Goal: Task Accomplishment & Management: Complete application form

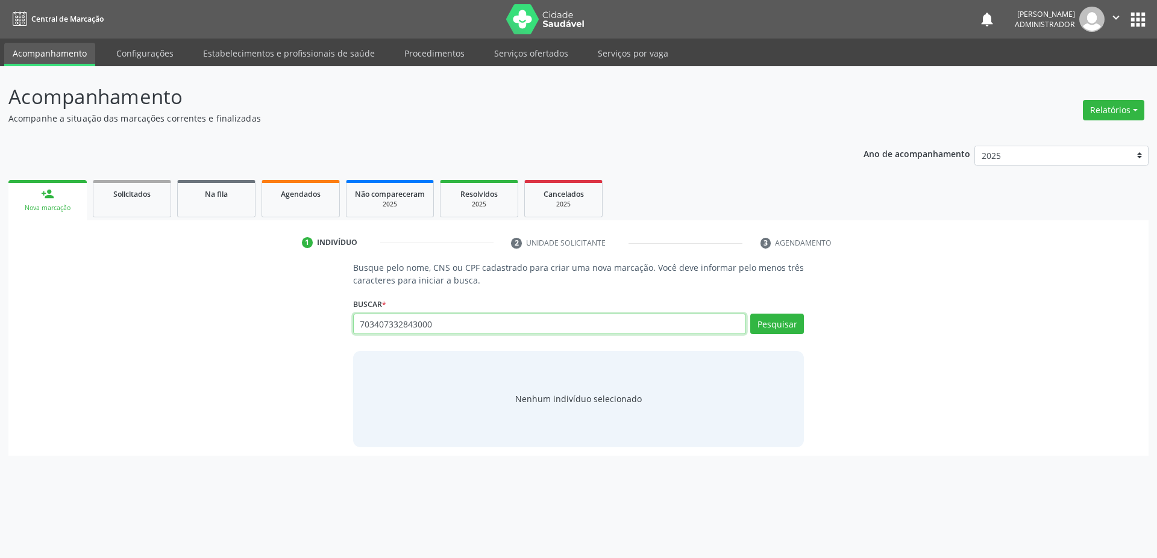
type input "703407332843000"
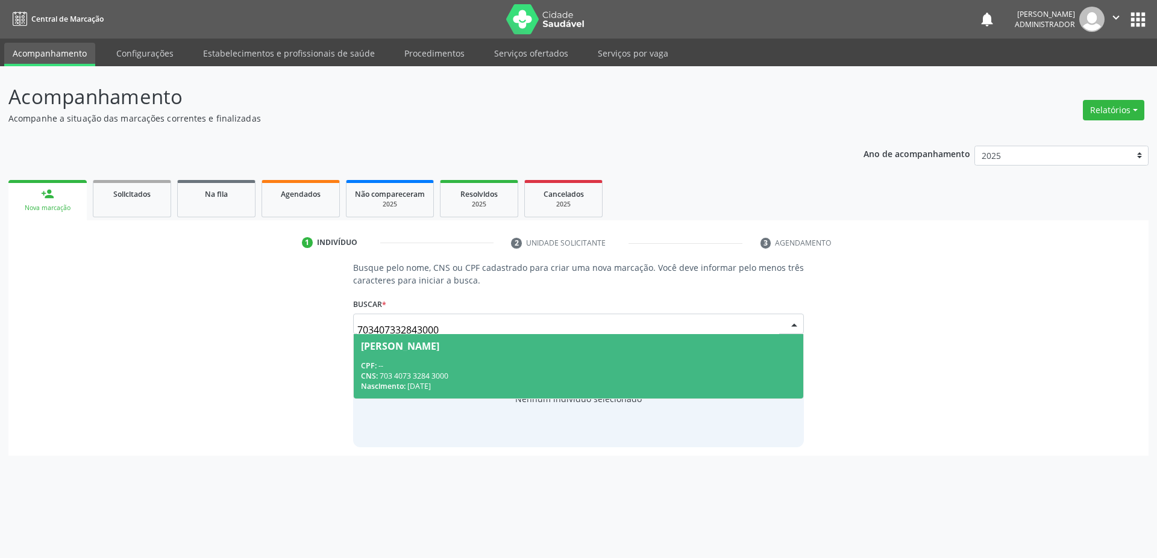
click at [395, 376] on div "CNS: 703 4073 3284 3000" at bounding box center [579, 376] width 436 height 10
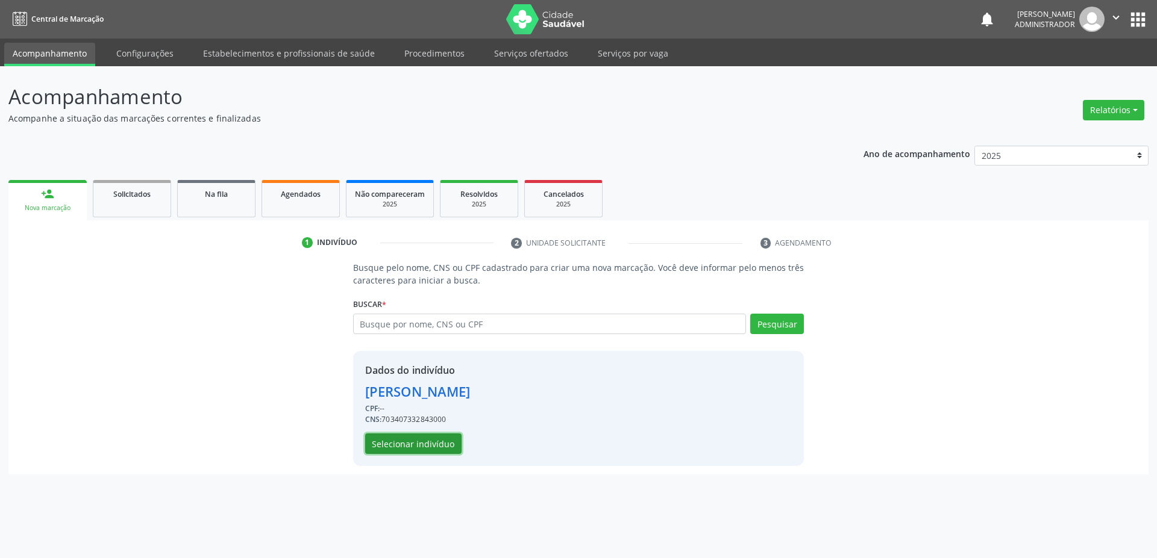
click at [387, 451] on button "Selecionar indivíduo" at bounding box center [413, 444] width 96 height 20
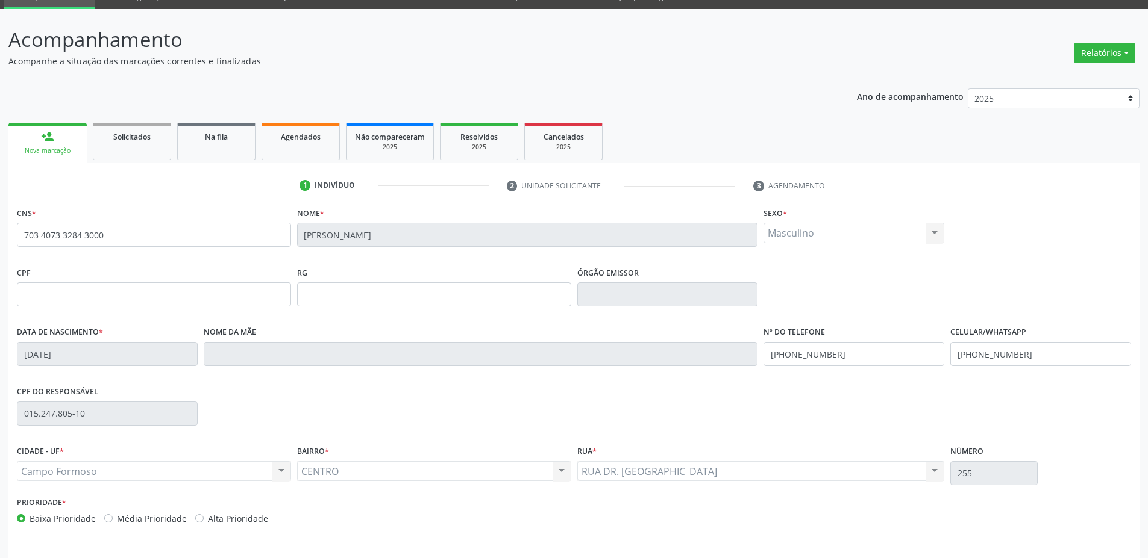
scroll to position [95, 0]
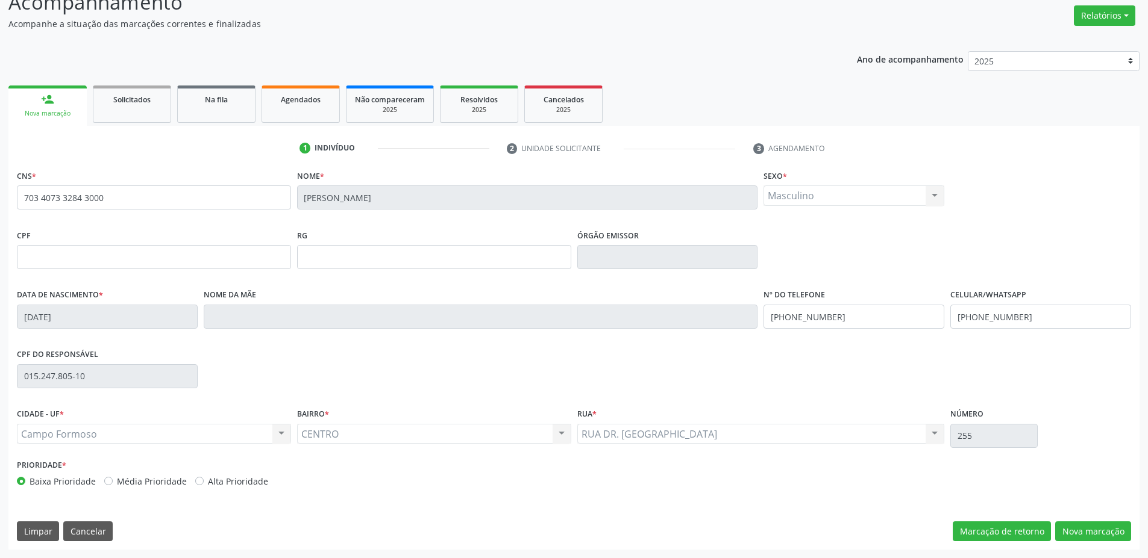
click at [805, 196] on div "Masculino Masculino Feminino Nenhum resultado encontrado para: " " Não há nenhu…" at bounding box center [853, 196] width 181 height 20
click at [805, 197] on div "Masculino Masculino Feminino Nenhum resultado encontrado para: " " Não há nenhu…" at bounding box center [853, 196] width 181 height 20
click at [840, 251] on div "CPF RG Órgão emissor" at bounding box center [574, 256] width 1120 height 60
drag, startPoint x: 133, startPoint y: 204, endPoint x: 19, endPoint y: 183, distance: 115.8
click at [17, 186] on input "703 4073 3284 3000" at bounding box center [154, 198] width 274 height 24
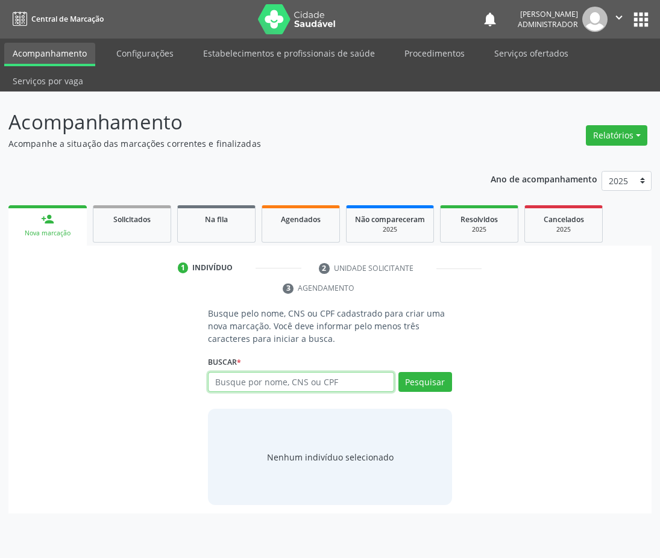
click at [339, 387] on input "text" at bounding box center [301, 382] width 186 height 20
paste input "703 4073 3284 3000"
type input "703 4073 3284 3000"
drag, startPoint x: 253, startPoint y: 384, endPoint x: 198, endPoint y: 385, distance: 54.8
click at [198, 385] on div "Busque pelo nome, CNS ou CPF cadastrado para criar uma nova marcação. Você deve…" at bounding box center [330, 406] width 626 height 198
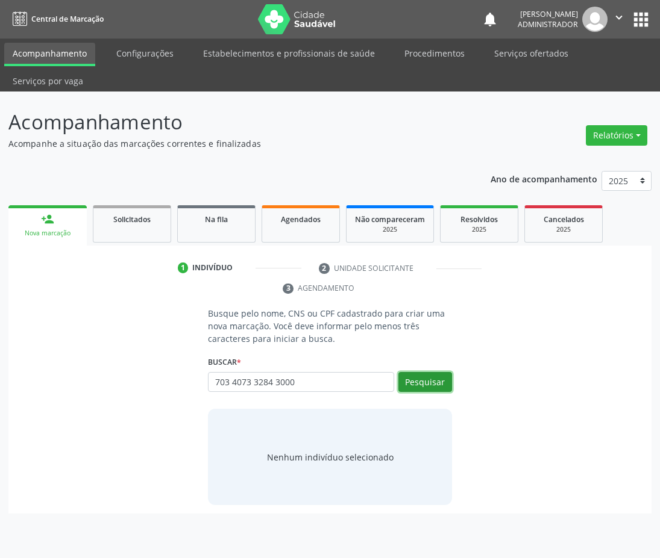
click at [413, 381] on button "Pesquisar" at bounding box center [425, 382] width 54 height 20
drag, startPoint x: 349, startPoint y: 394, endPoint x: 342, endPoint y: 387, distance: 10.7
click at [212, 393] on input "703 4073 3284 3000" at bounding box center [212, 388] width 0 height 24
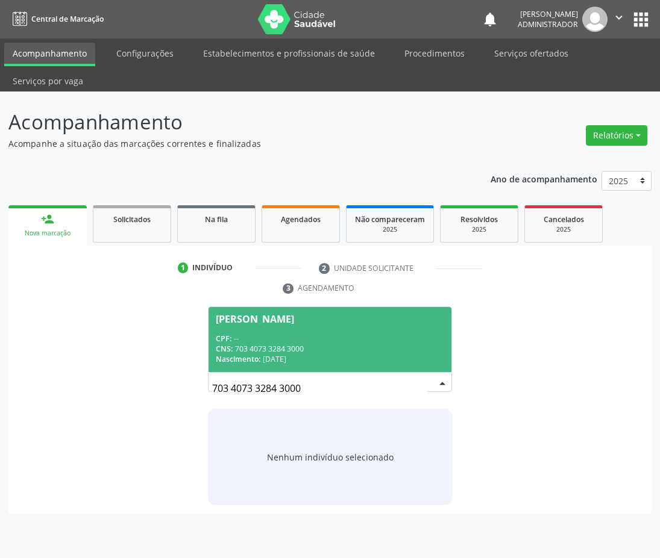
click at [286, 358] on div "Nascimento: 02/12/2023" at bounding box center [330, 359] width 228 height 10
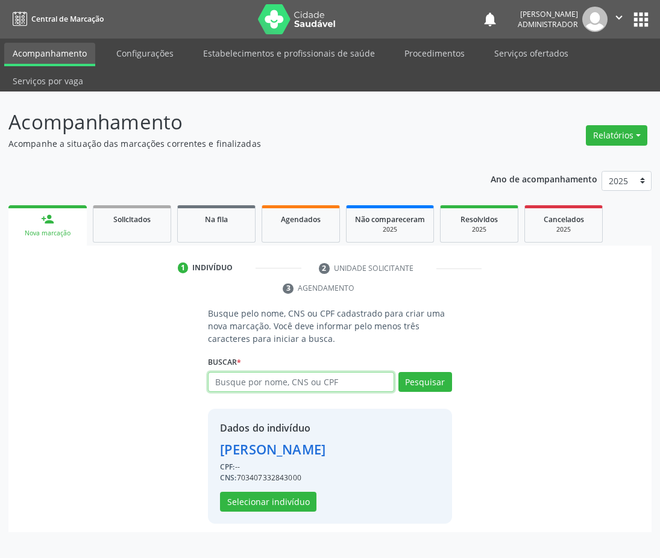
click at [261, 383] on input "text" at bounding box center [301, 382] width 186 height 20
type input "maria"
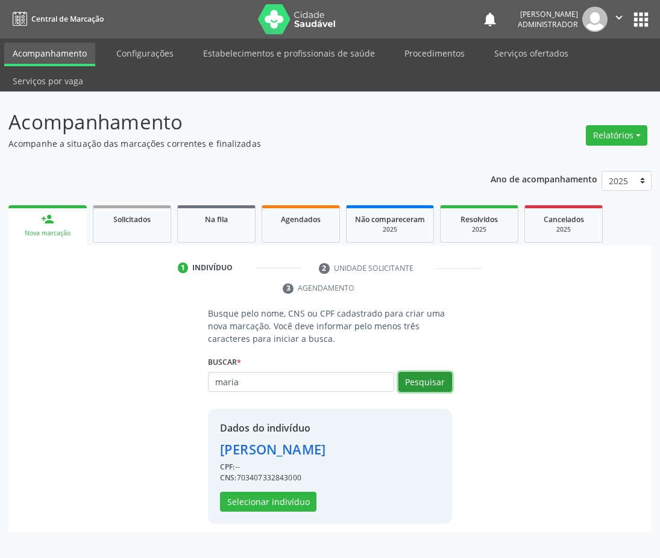
click at [416, 378] on button "Pesquisar" at bounding box center [425, 382] width 54 height 20
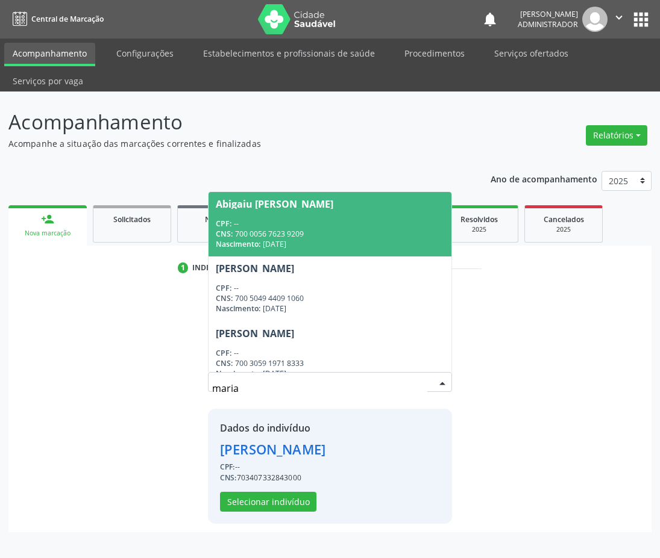
click at [272, 387] on input "maria" at bounding box center [319, 388] width 215 height 24
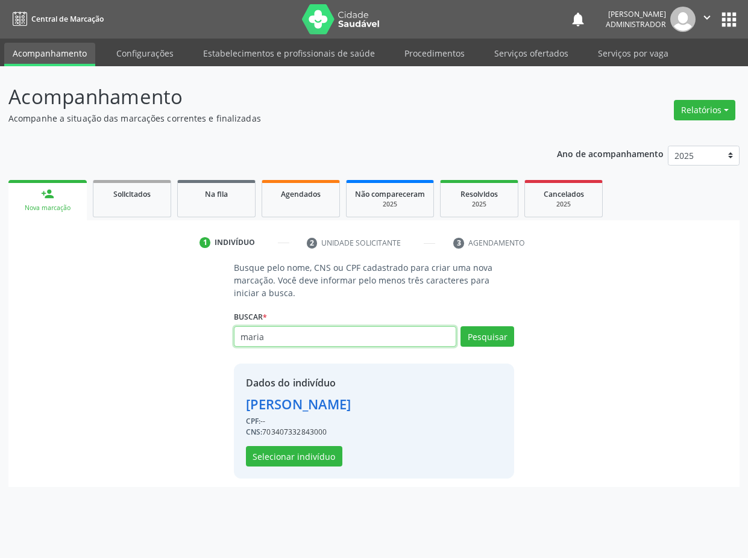
drag, startPoint x: 269, startPoint y: 339, endPoint x: 236, endPoint y: 336, distance: 33.3
click at [237, 337] on input "maria" at bounding box center [345, 336] width 223 height 20
click at [304, 429] on div "CNS: 703407332843000" at bounding box center [298, 432] width 105 height 11
copy div "703407332843000"
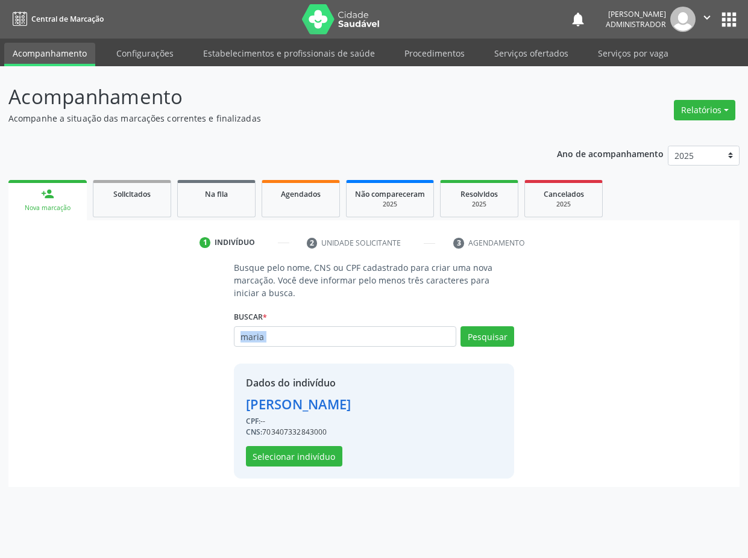
drag, startPoint x: 263, startPoint y: 358, endPoint x: 263, endPoint y: 345, distance: 12.7
click at [263, 345] on div "Busque pelo nome, CNS ou CPF cadastrado para criar uma nova marcação. Você deve…" at bounding box center [374, 369] width 298 height 217
drag, startPoint x: 231, startPoint y: 339, endPoint x: 217, endPoint y: 336, distance: 14.2
click at [213, 339] on div "Busque pelo nome, CNS ou CPF cadastrado para criar uma nova marcação. Você deve…" at bounding box center [374, 369] width 714 height 217
paste input "703407332843000"
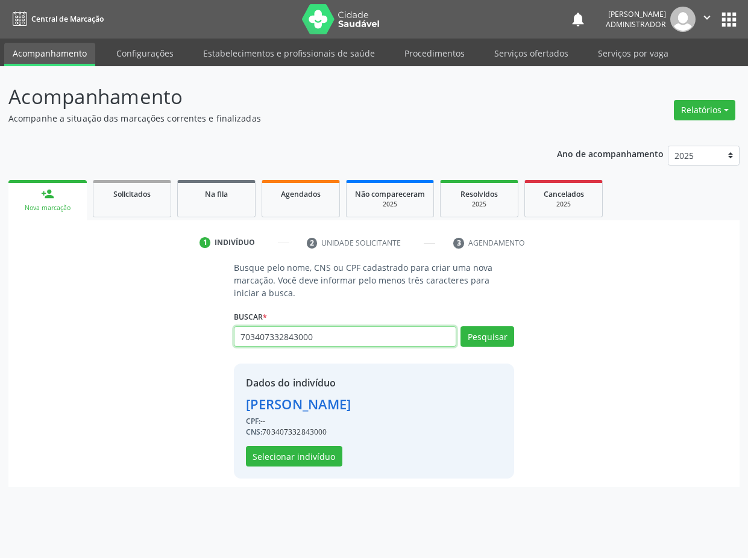
type input "703407332843000"
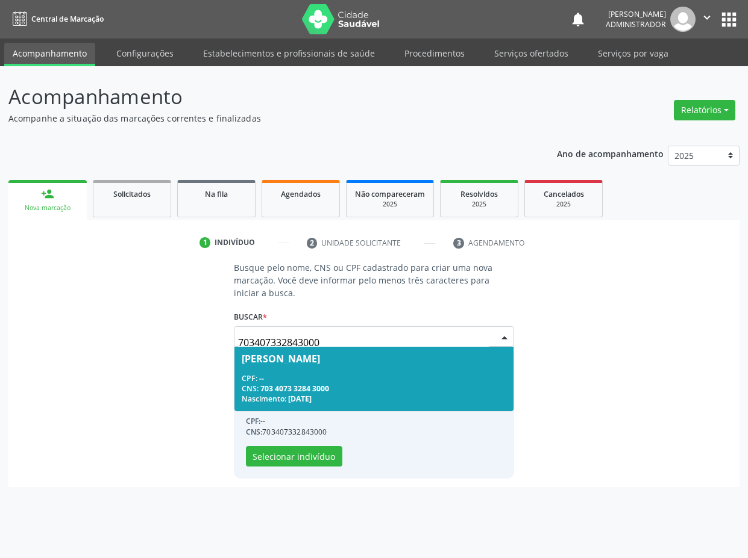
click at [339, 380] on div "CPF: --" at bounding box center [374, 378] width 265 height 10
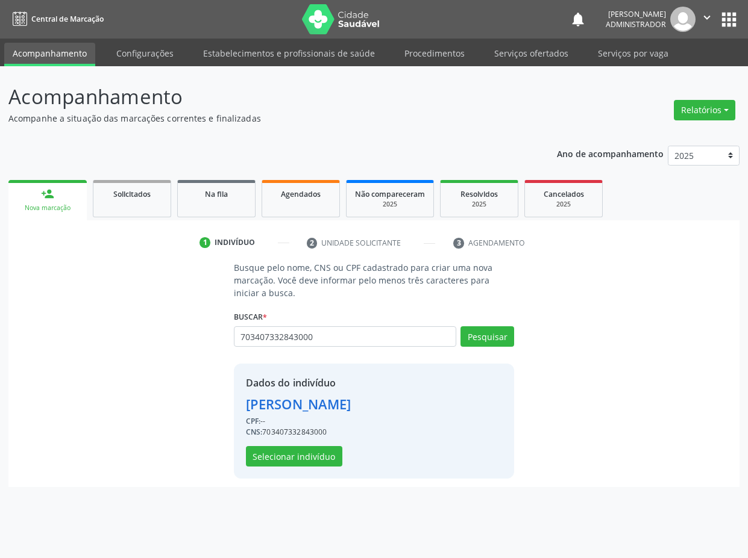
click at [517, 329] on div "Busque pelo nome, CNS ou CPF cadastrado para criar uma nova marcação. Você deve…" at bounding box center [374, 369] width 298 height 217
click at [496, 341] on button "Pesquisar" at bounding box center [487, 336] width 54 height 20
click at [270, 432] on div "CNS: 703407332843000" at bounding box center [298, 432] width 105 height 11
drag, startPoint x: 270, startPoint y: 432, endPoint x: 285, endPoint y: 408, distance: 28.4
click at [270, 433] on div "CNS: 703407332843000" at bounding box center [298, 432] width 105 height 11
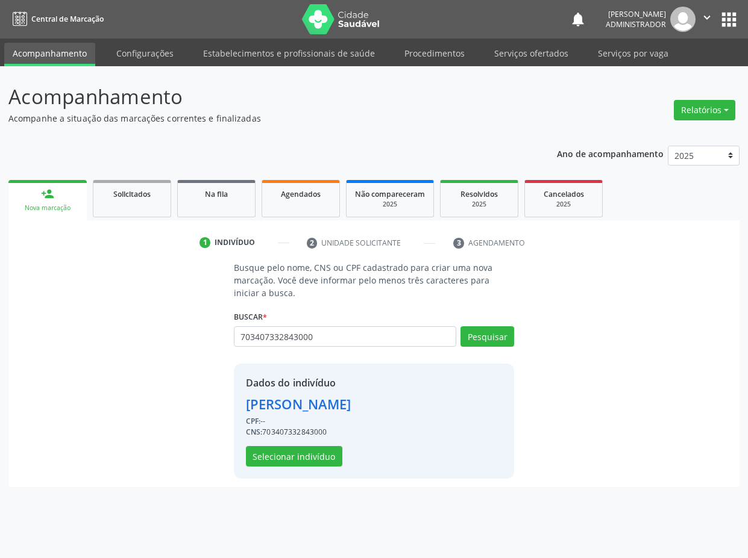
copy div "703407332843000"
click at [313, 455] on button "Selecionar indivíduo" at bounding box center [294, 456] width 96 height 20
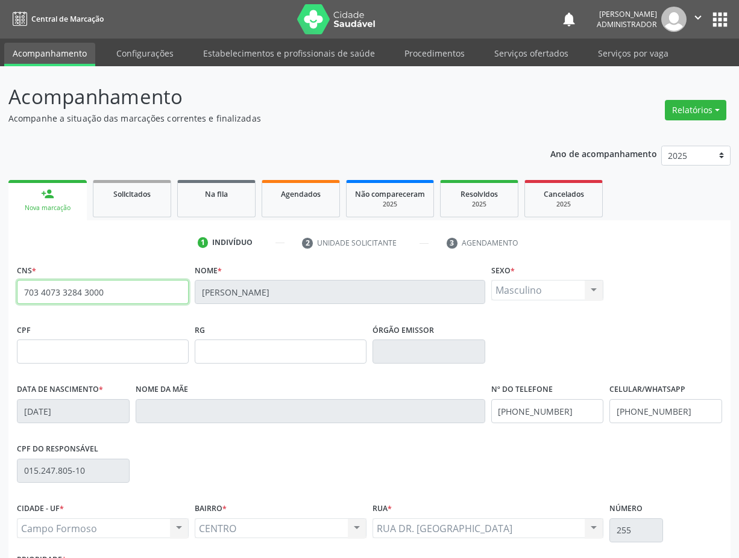
drag, startPoint x: 104, startPoint y: 296, endPoint x: 11, endPoint y: 286, distance: 93.4
click at [8, 288] on div "CNS * 703 4073 3284 3000 Nome * Alicia Alves Liro Sexo * Masculino Masculino Fe…" at bounding box center [369, 452] width 722 height 383
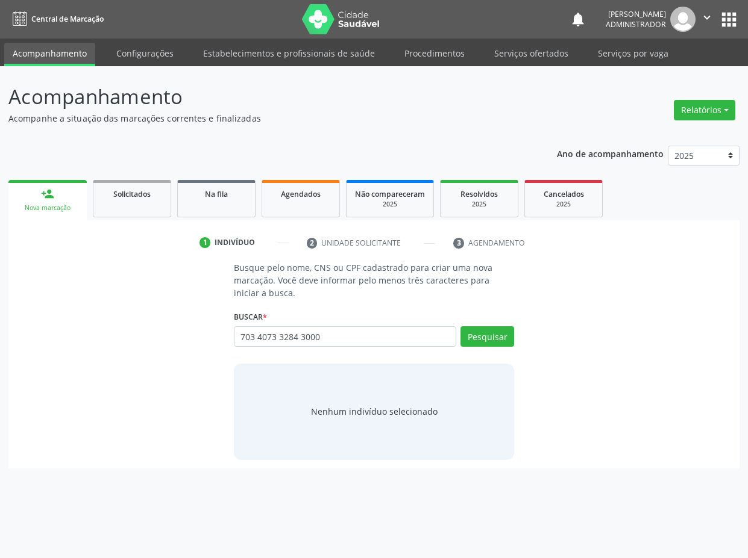
type input "703 4073 3284 3000"
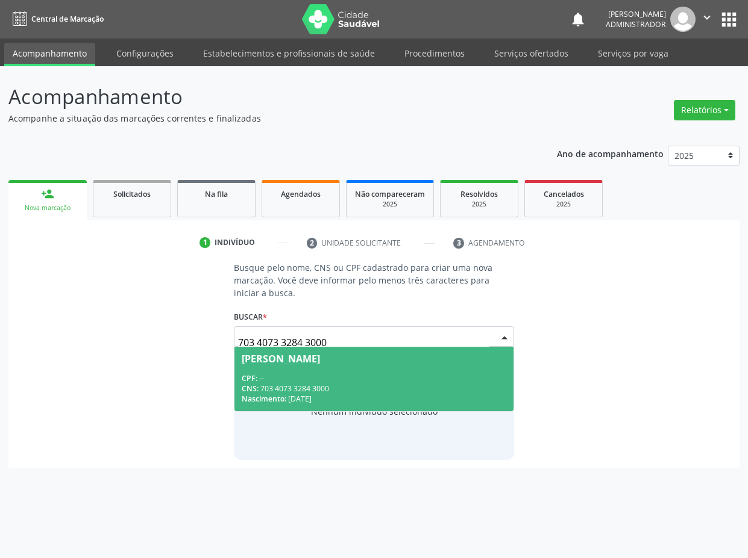
click at [394, 363] on span "Alicia Alves Liro CPF: -- CNS: 703 4073 3284 3000 Nascimento: 02/12/2023" at bounding box center [374, 379] width 280 height 64
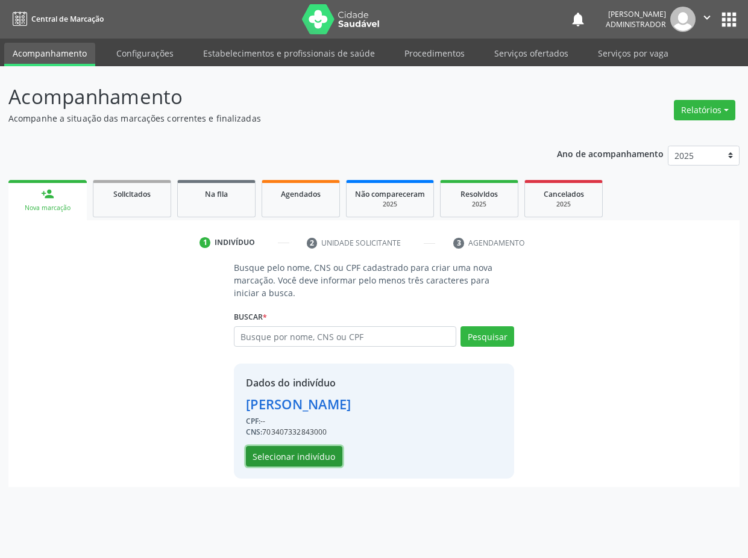
click at [272, 459] on button "Selecionar indivíduo" at bounding box center [294, 456] width 96 height 20
